Goal: Find specific page/section: Find specific page/section

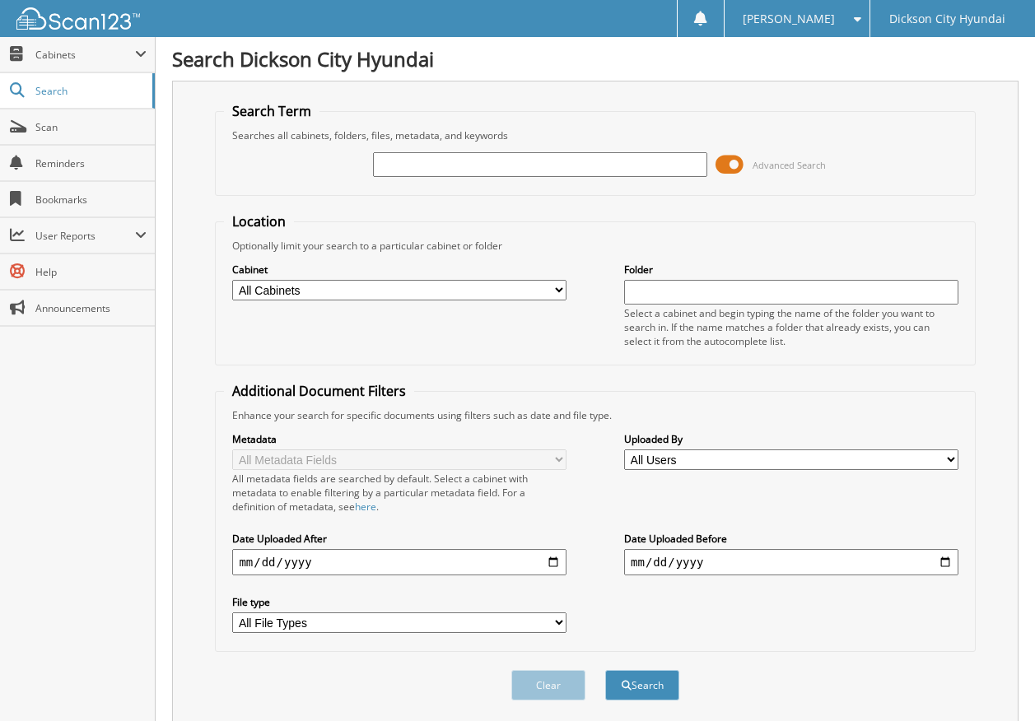
paste input "3612110"
type input "3612110"
click at [639, 679] on button "Search" at bounding box center [642, 685] width 74 height 30
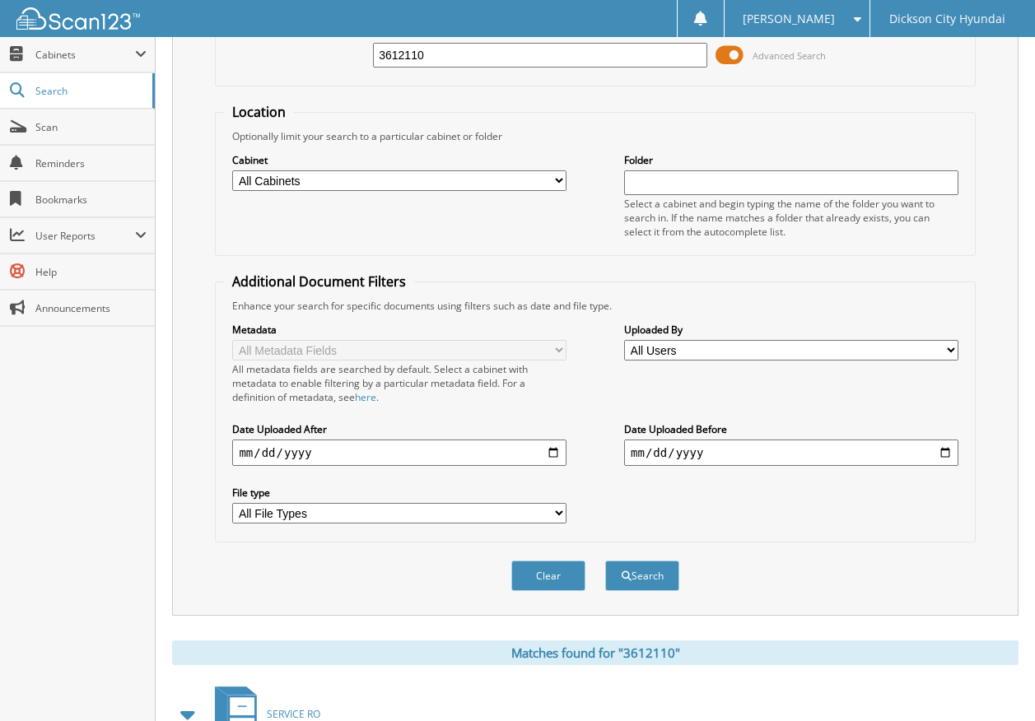
scroll to position [319, 0]
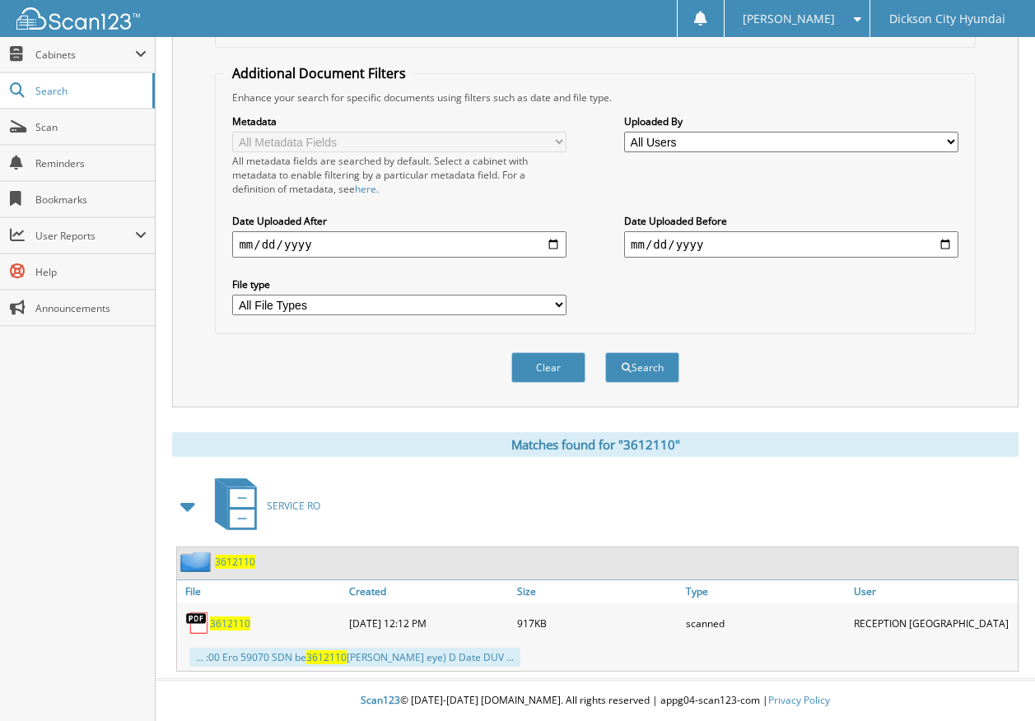
click at [220, 625] on span "3612110" at bounding box center [230, 624] width 40 height 14
drag, startPoint x: 581, startPoint y: 306, endPoint x: 574, endPoint y: 282, distance: 24.8
click at [574, 282] on div "Metadata All Metadata Fields All metadata fields are searched by default. Selec…" at bounding box center [595, 215] width 742 height 221
drag, startPoint x: 574, startPoint y: 282, endPoint x: 584, endPoint y: 186, distance: 96.9
click at [584, 186] on div "Metadata All Metadata Fields All metadata fields are searched by default. Selec…" at bounding box center [595, 215] width 742 height 221
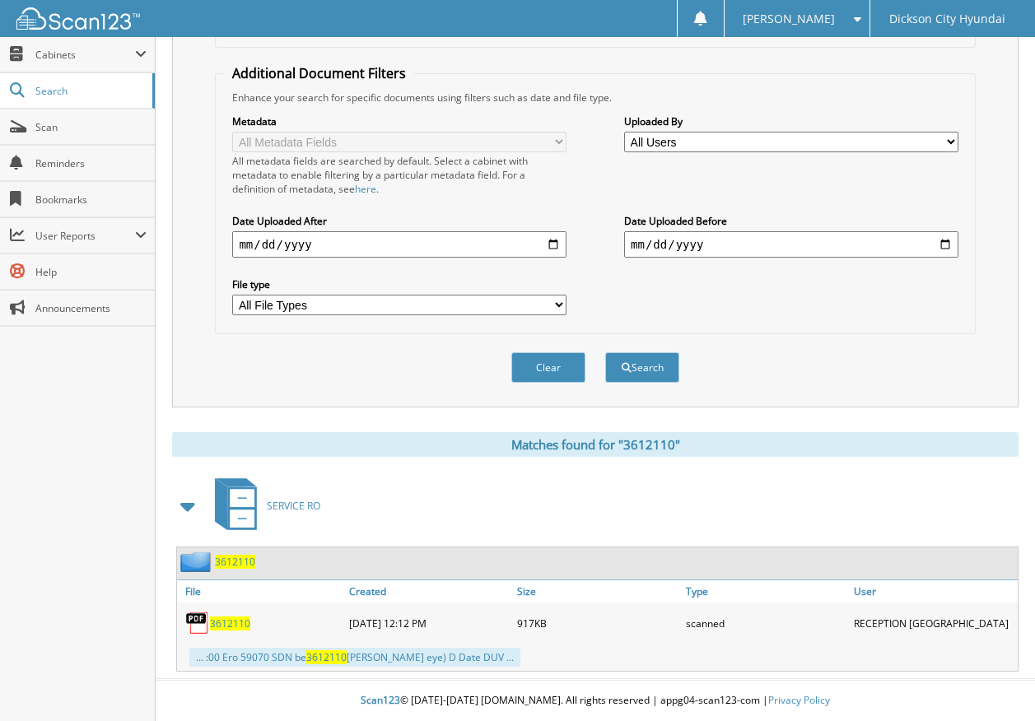
click at [580, 177] on div "Metadata All Metadata Fields All metadata fields are searched by default. Selec…" at bounding box center [595, 215] width 742 height 221
click at [580, 299] on div "Metadata All Metadata Fields All metadata fields are searched by default. Selec…" at bounding box center [595, 215] width 742 height 221
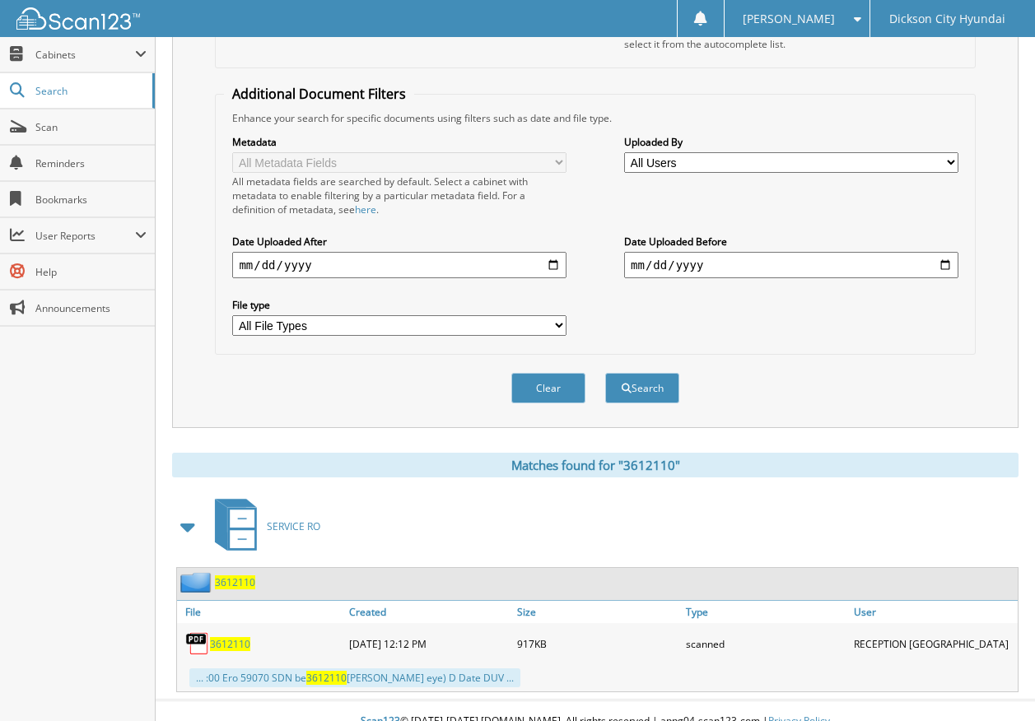
scroll to position [0, 0]
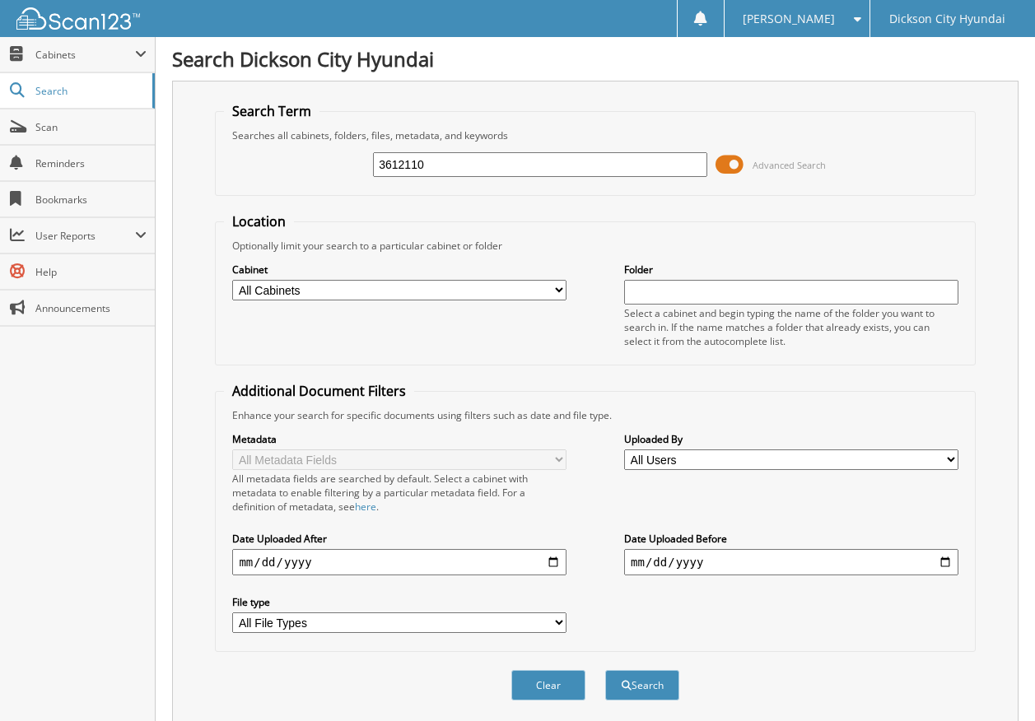
drag, startPoint x: 272, startPoint y: 166, endPoint x: 261, endPoint y: 168, distance: 10.8
click at [261, 168] on div "3612110 Advanced Search" at bounding box center [595, 164] width 742 height 44
paste input "3611286"
type input "3611286"
click at [674, 696] on button "Search" at bounding box center [642, 685] width 74 height 30
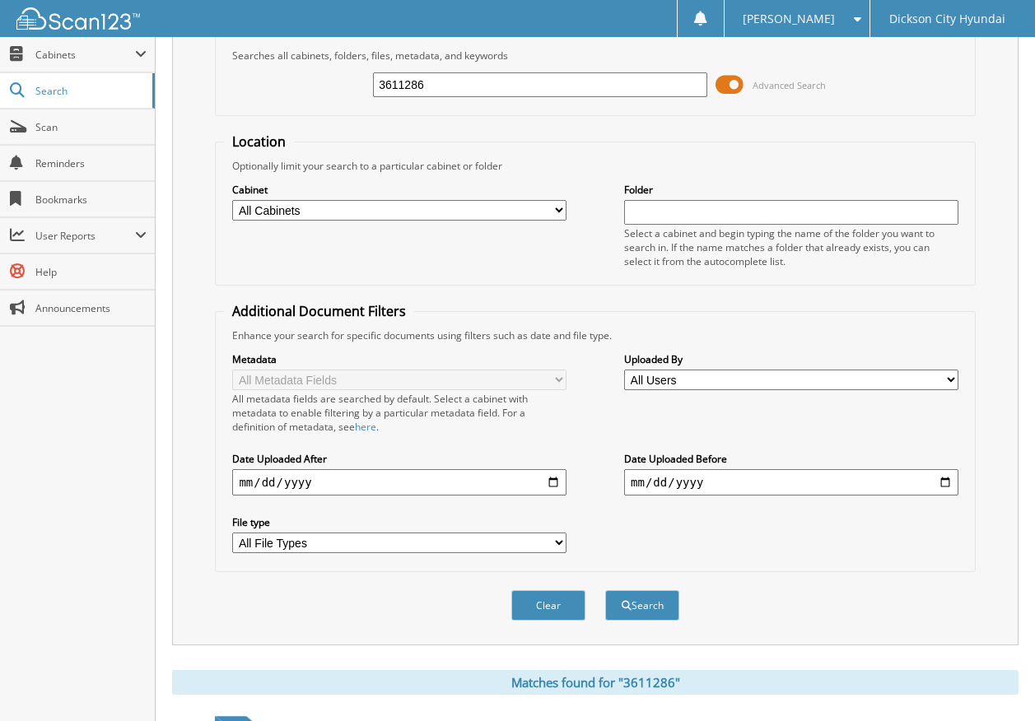
scroll to position [329, 0]
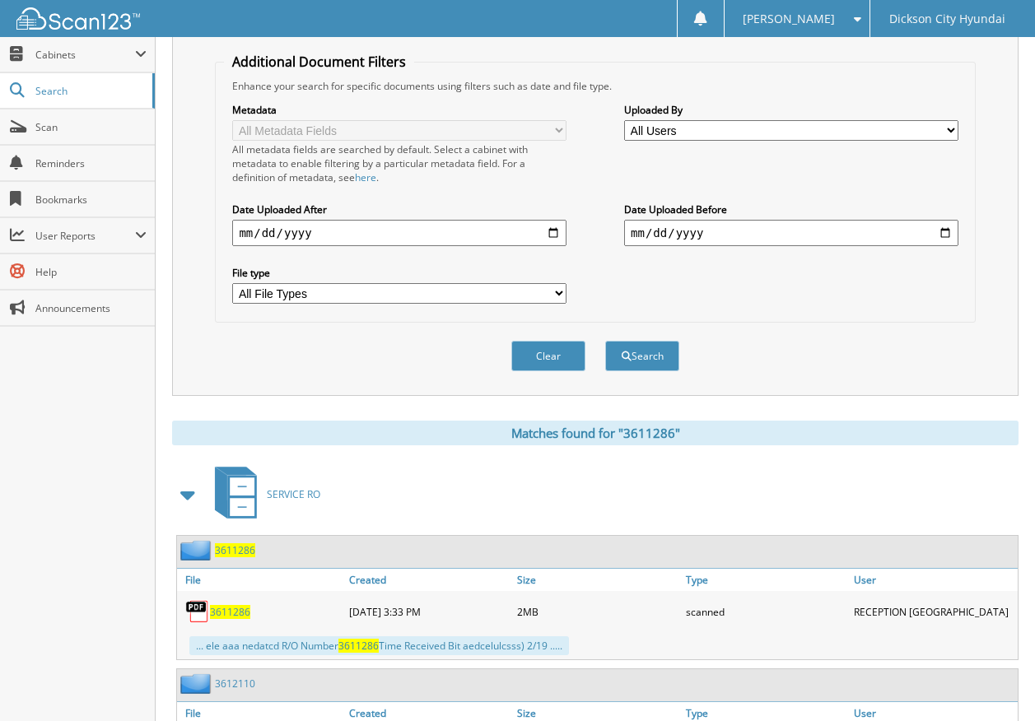
click at [238, 613] on span "3611286" at bounding box center [230, 612] width 40 height 14
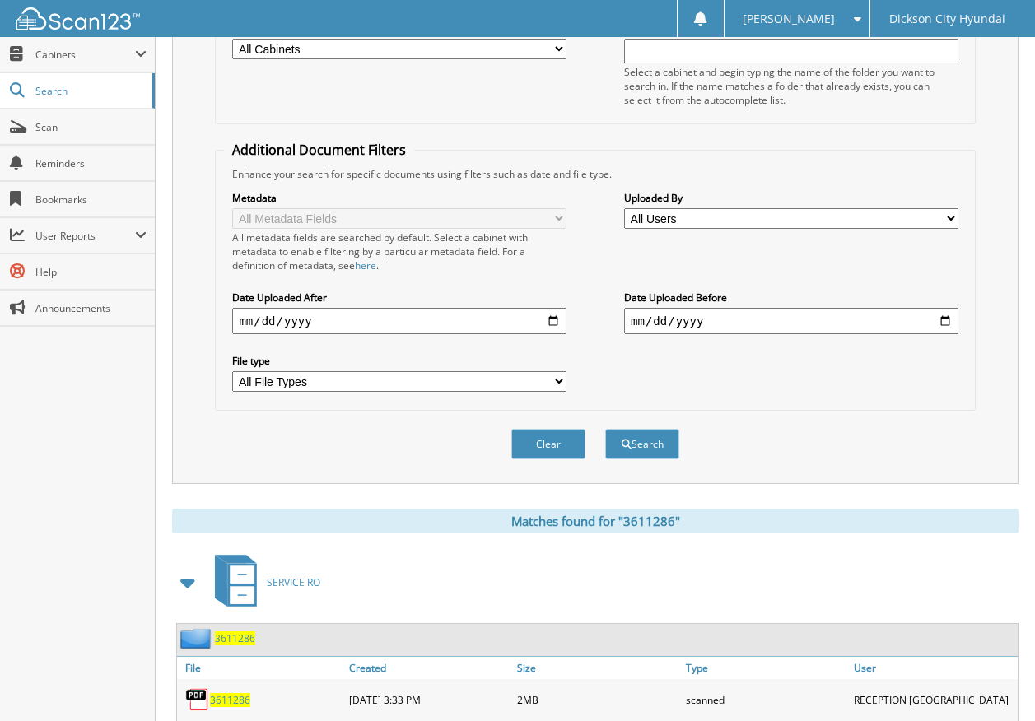
scroll to position [452, 0]
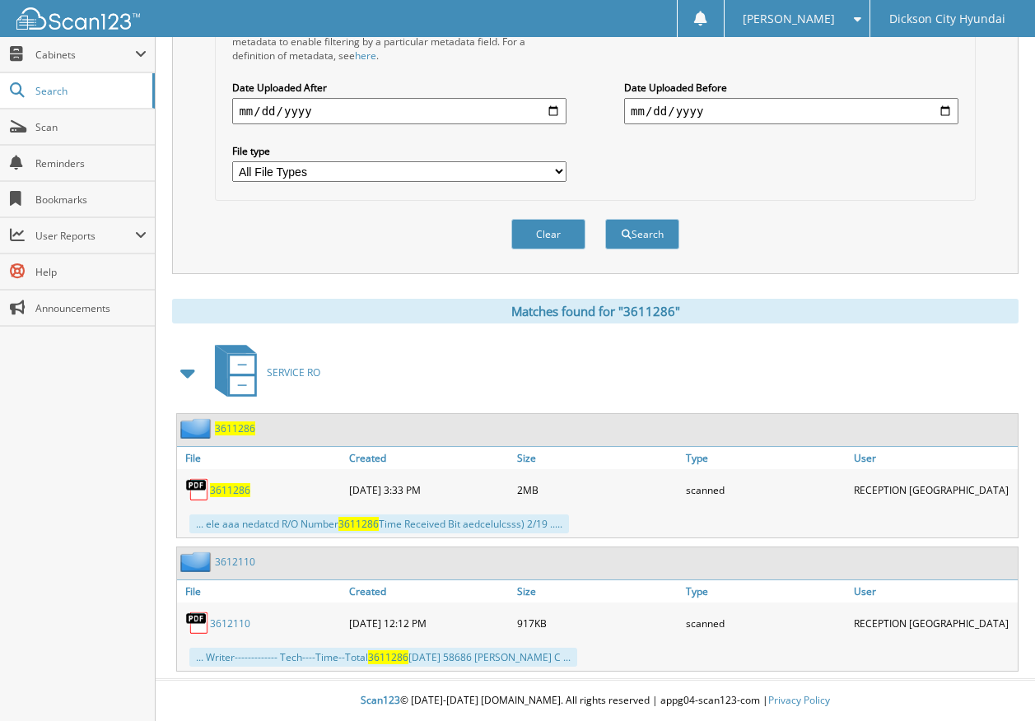
click at [238, 627] on link "3612110" at bounding box center [230, 624] width 40 height 14
click at [211, 625] on link "3612110" at bounding box center [230, 624] width 40 height 14
